Goal: Information Seeking & Learning: Find specific fact

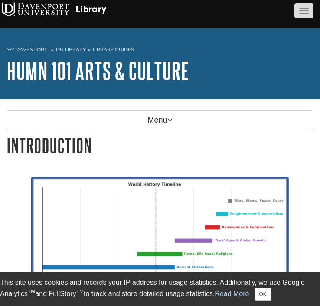
click at [299, 10] on span "button" at bounding box center [304, 10] width 10 height 1
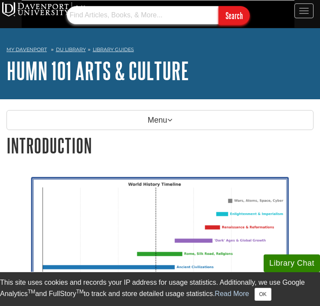
click at [174, 6] on input "text" at bounding box center [143, 15] width 152 height 18
click at [219, 6] on input "Search" at bounding box center [234, 15] width 31 height 19
type input "s"
click at [219, 6] on input "Search" at bounding box center [234, 15] width 31 height 19
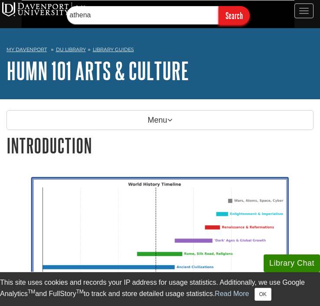
click at [232, 13] on input "Search" at bounding box center [234, 15] width 31 height 19
drag, startPoint x: 125, startPoint y: 17, endPoint x: 76, endPoint y: 14, distance: 49.6
click at [76, 14] on input "athena" at bounding box center [143, 15] width 152 height 18
type input "aegis"
click at [225, 20] on input "Search" at bounding box center [234, 15] width 31 height 19
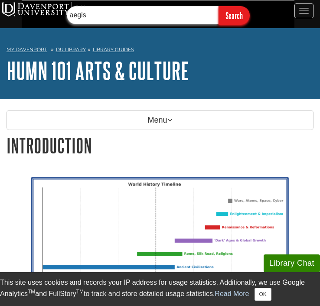
drag, startPoint x: 119, startPoint y: 18, endPoint x: 51, endPoint y: 15, distance: 68.6
click at [51, 15] on div "aegis Search" at bounding box center [160, 14] width 320 height 28
type input "athena statue descriptoon"
click at [219, 6] on input "Search" at bounding box center [234, 15] width 31 height 19
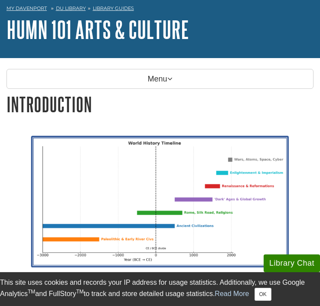
scroll to position [47, 0]
